Goal: Task Accomplishment & Management: Complete application form

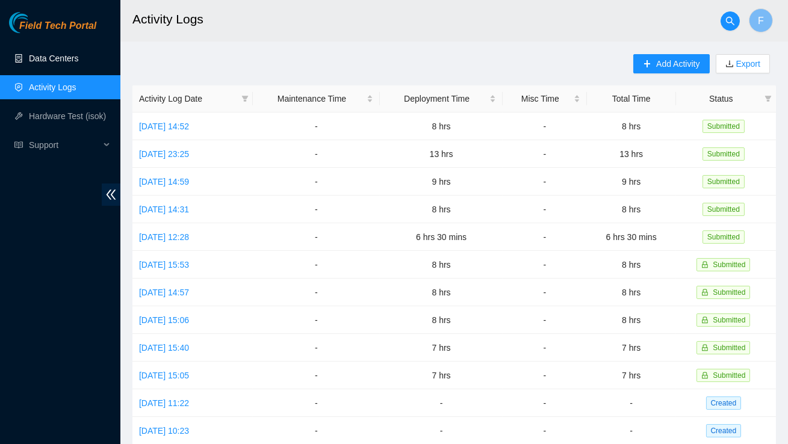
click at [78, 63] on link "Data Centers" at bounding box center [53, 59] width 49 height 10
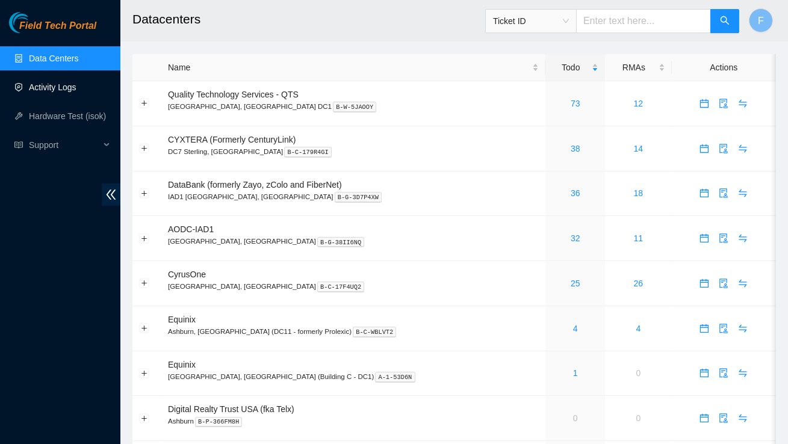
click at [58, 92] on link "Activity Logs" at bounding box center [53, 87] width 48 height 10
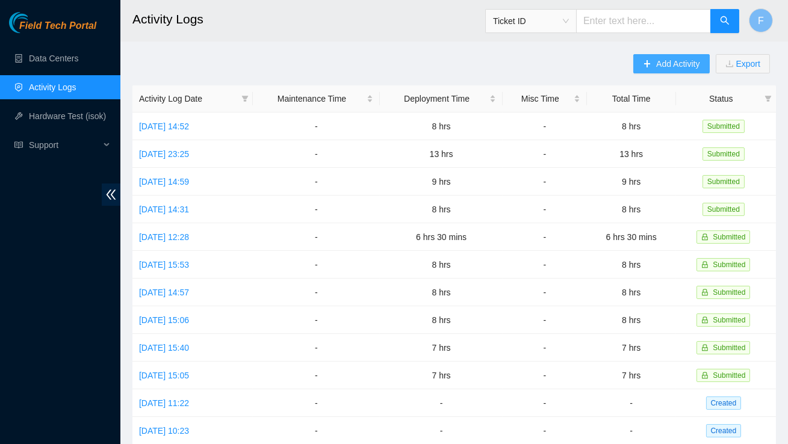
click at [678, 63] on span "Add Activity" at bounding box center [677, 63] width 43 height 13
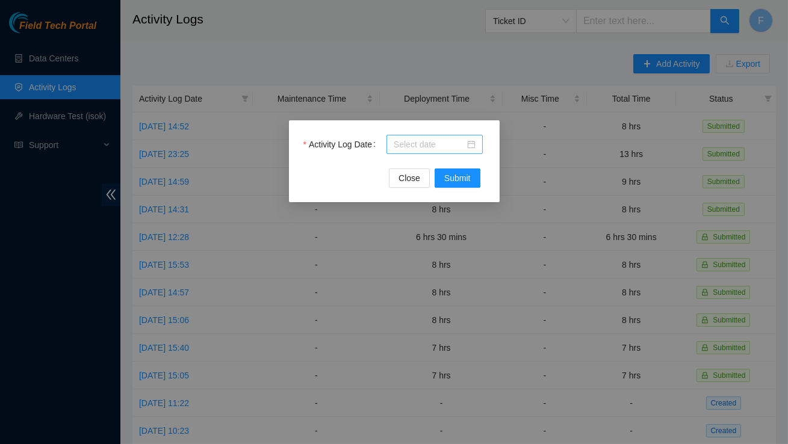
click at [468, 147] on div at bounding box center [435, 144] width 82 height 13
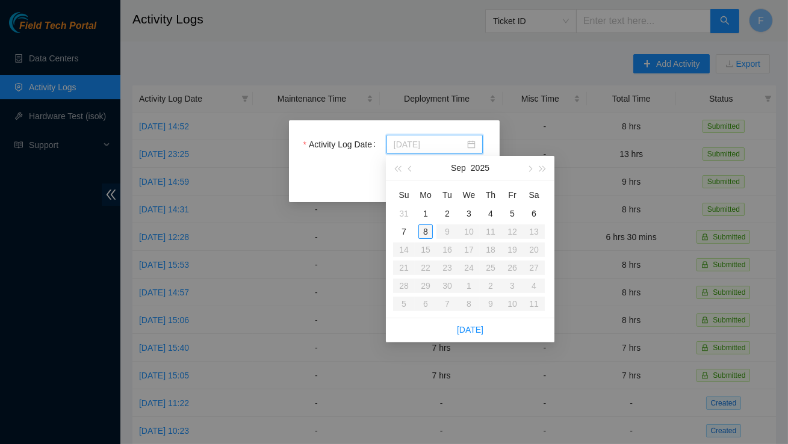
type input "2025-09-08"
click at [427, 229] on div "8" at bounding box center [425, 232] width 14 height 14
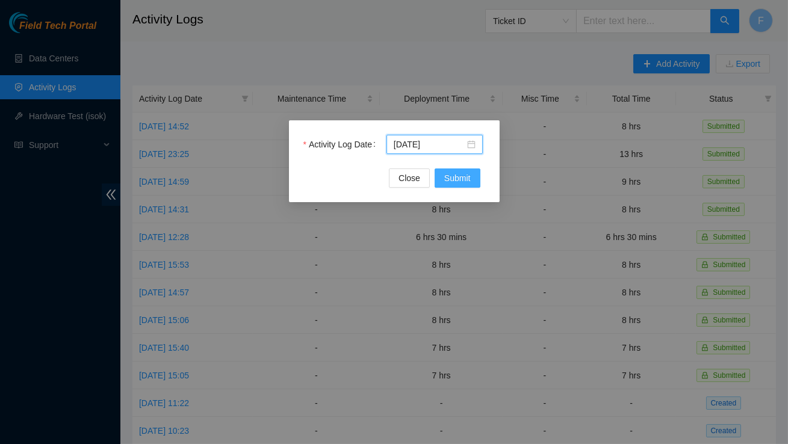
click at [453, 174] on span "Submit" at bounding box center [457, 178] width 26 height 13
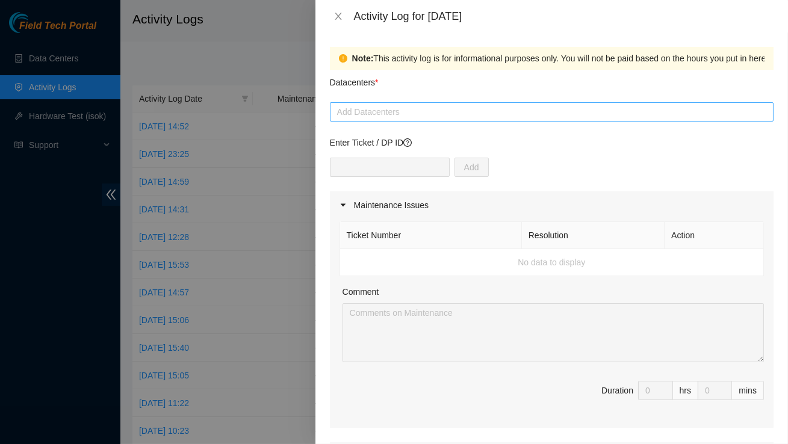
click at [412, 119] on div at bounding box center [552, 112] width 438 height 14
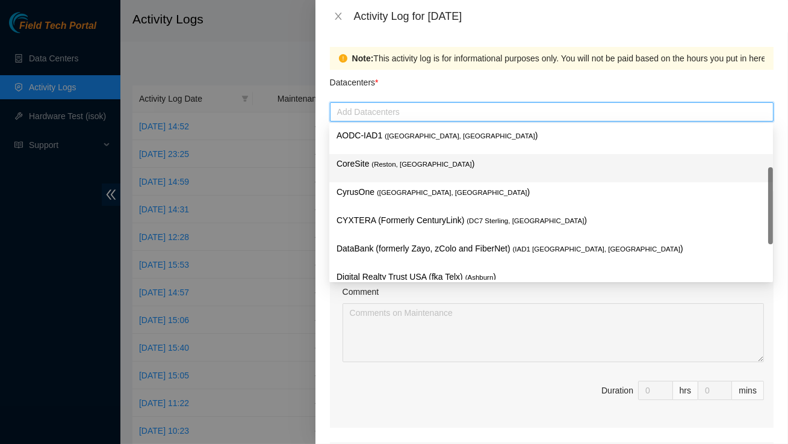
scroll to position [131, 0]
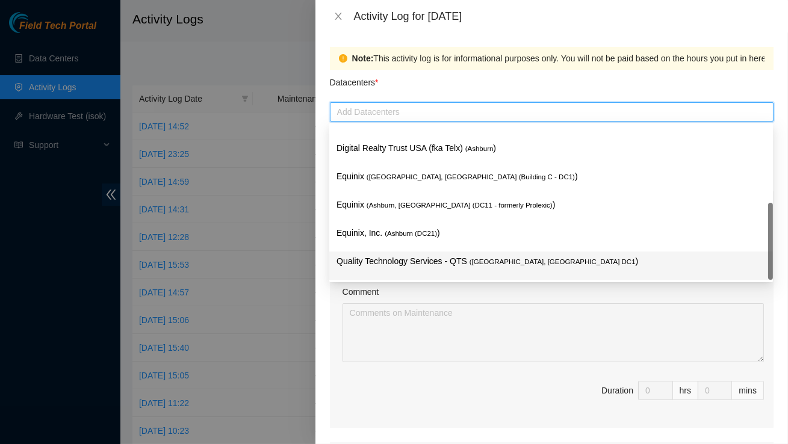
click at [385, 265] on p "Quality Technology Services - QTS ( Ashburn, VA DC1 )" at bounding box center [551, 262] width 429 height 14
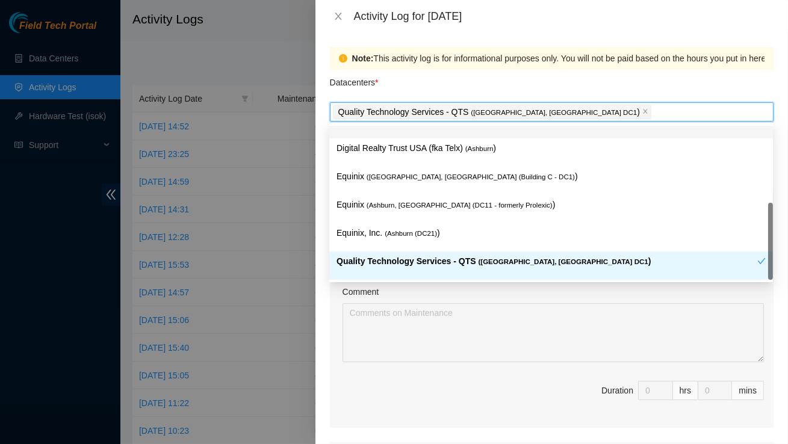
click at [568, 90] on div "Datacenters *" at bounding box center [552, 86] width 444 height 33
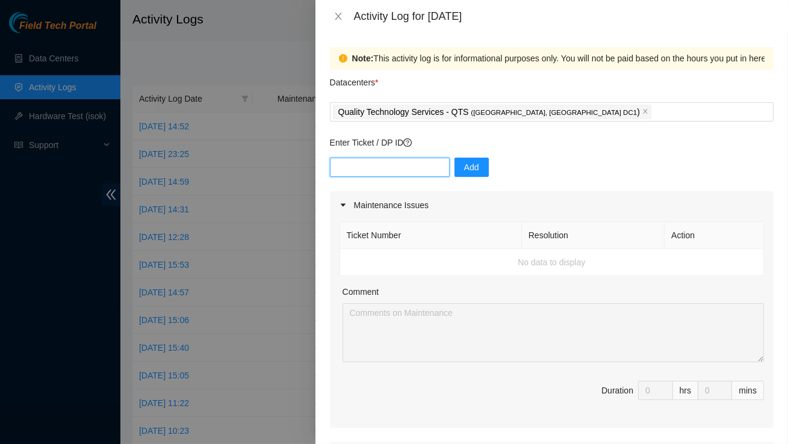
click at [410, 172] on input "text" at bounding box center [390, 167] width 120 height 19
type input "DP77110"
click at [469, 175] on button "Add" at bounding box center [472, 167] width 34 height 19
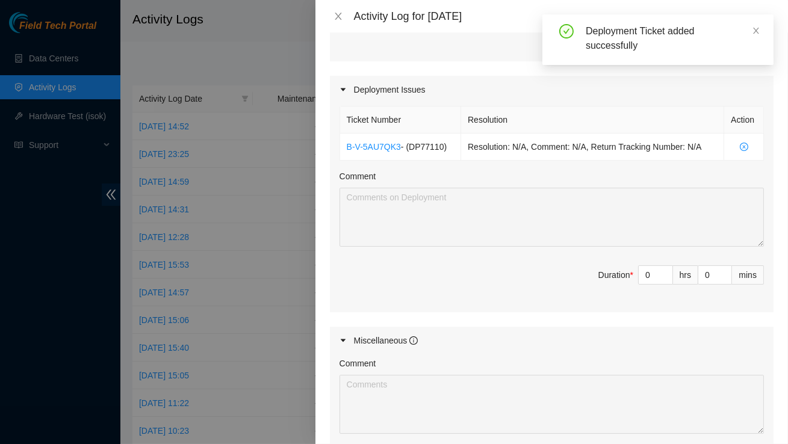
scroll to position [363, 0]
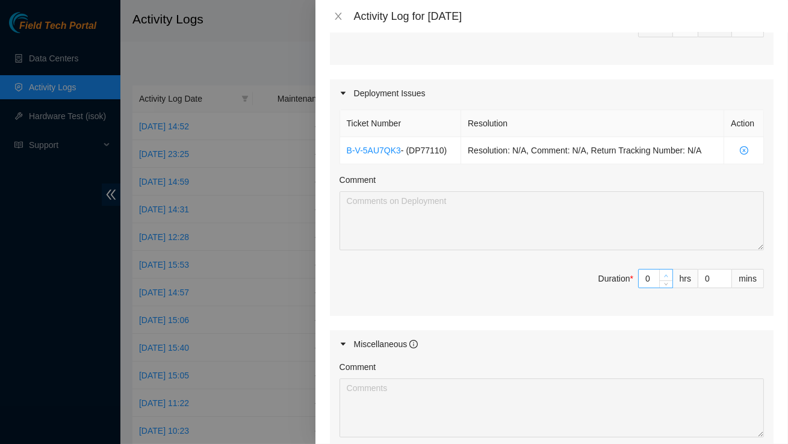
type input "1"
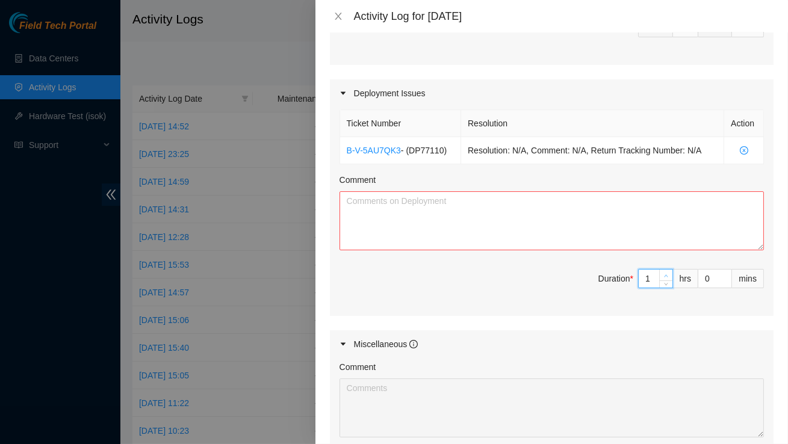
click at [659, 275] on span "Increase Value" at bounding box center [665, 275] width 13 height 11
type input "9"
click at [594, 235] on textarea "Comment" at bounding box center [552, 220] width 424 height 59
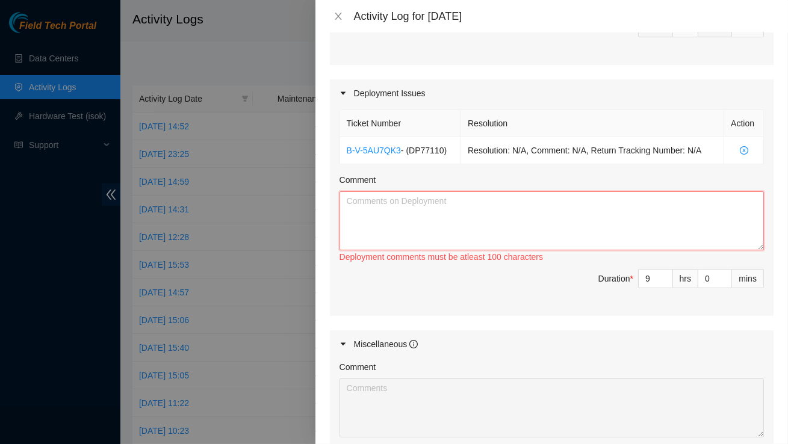
paste textarea "Hi Dave EOD Update: -Ran Mtor fiber connections -Began running aTor fiber conne…"
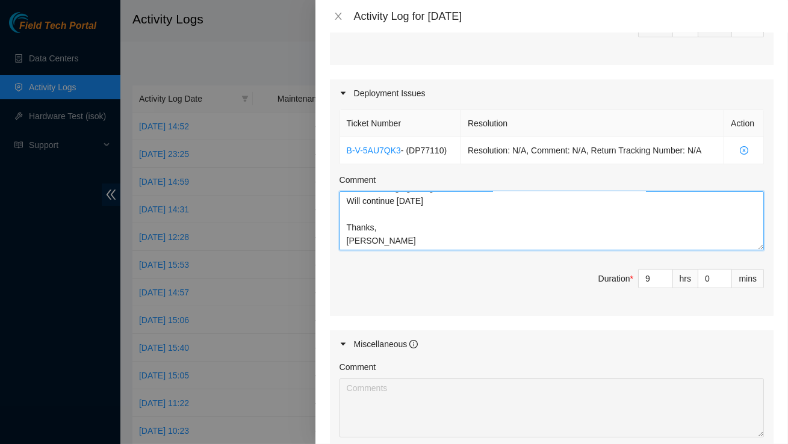
scroll to position [548, 0]
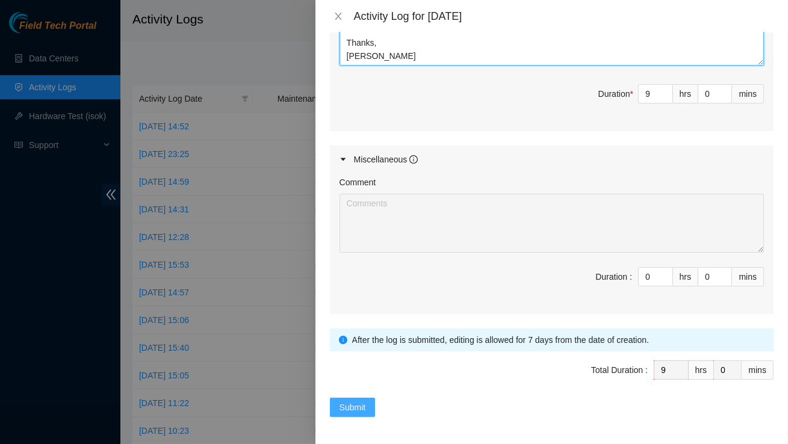
type textarea "Hi Dave EOD Update: -Ran Mtor fiber connections -Began running aTor fiber conne…"
click at [358, 409] on span "Submit" at bounding box center [353, 407] width 26 height 13
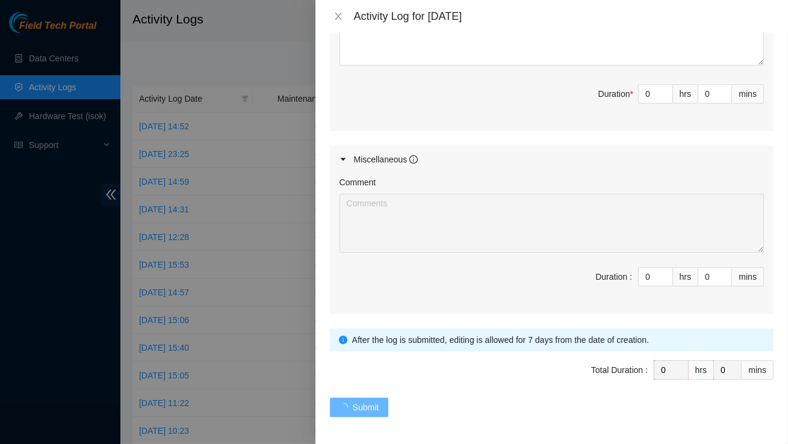
scroll to position [0, 0]
